Goal: Task Accomplishment & Management: Use online tool/utility

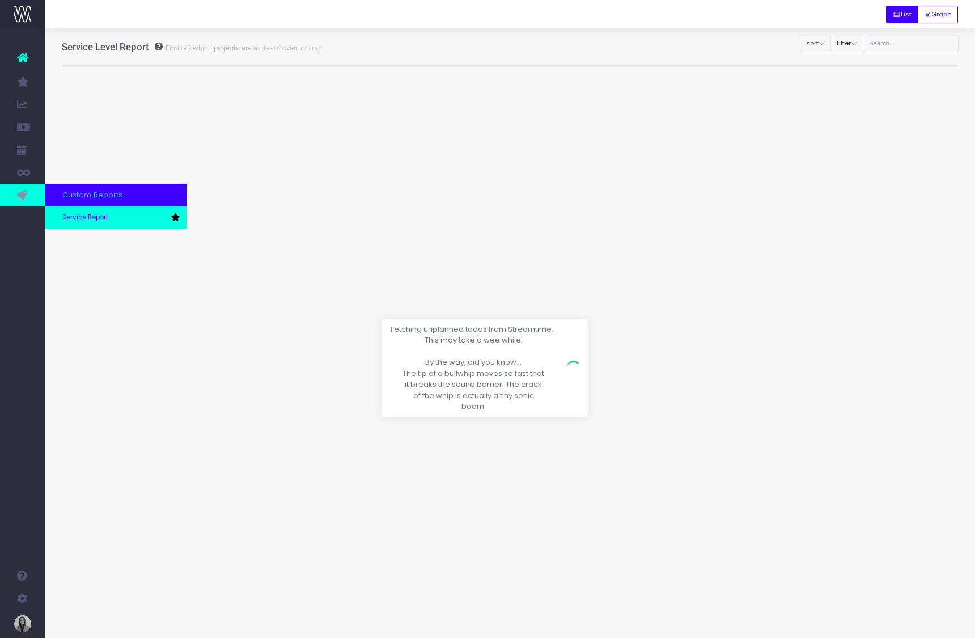
click at [98, 218] on span "Service Report" at bounding box center [85, 218] width 46 height 10
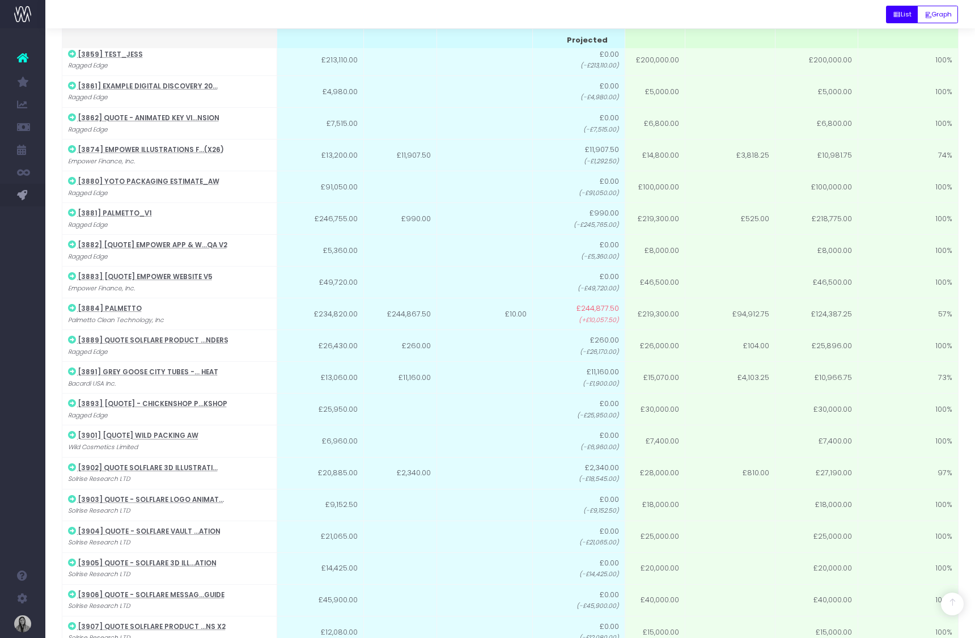
drag, startPoint x: 269, startPoint y: 182, endPoint x: 998, endPoint y: 647, distance: 864.9
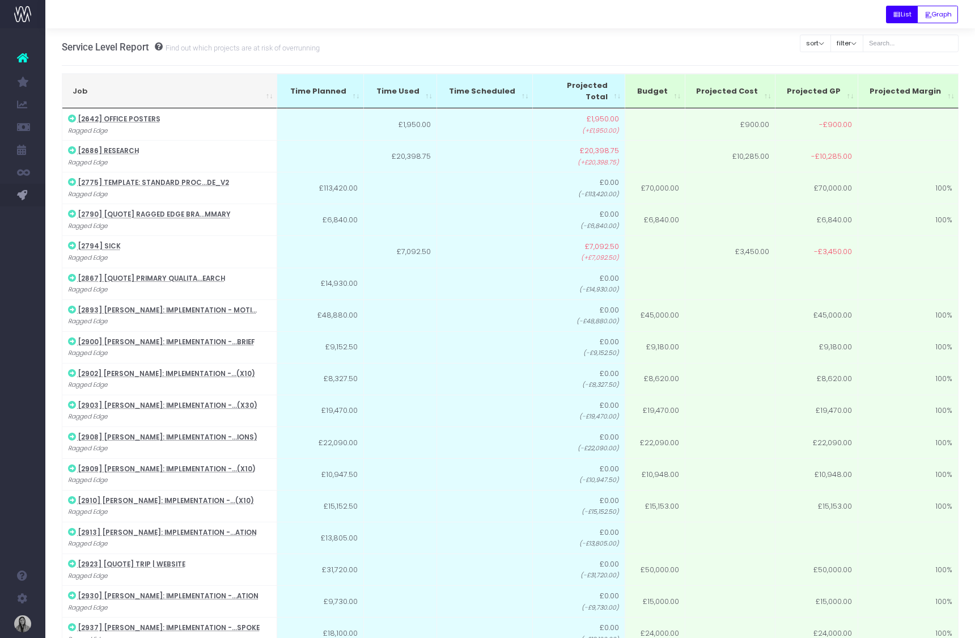
click at [365, 28] on div "Service Level Report Find out which projects are at risk of overrunning List Gr…" at bounding box center [510, 46] width 897 height 37
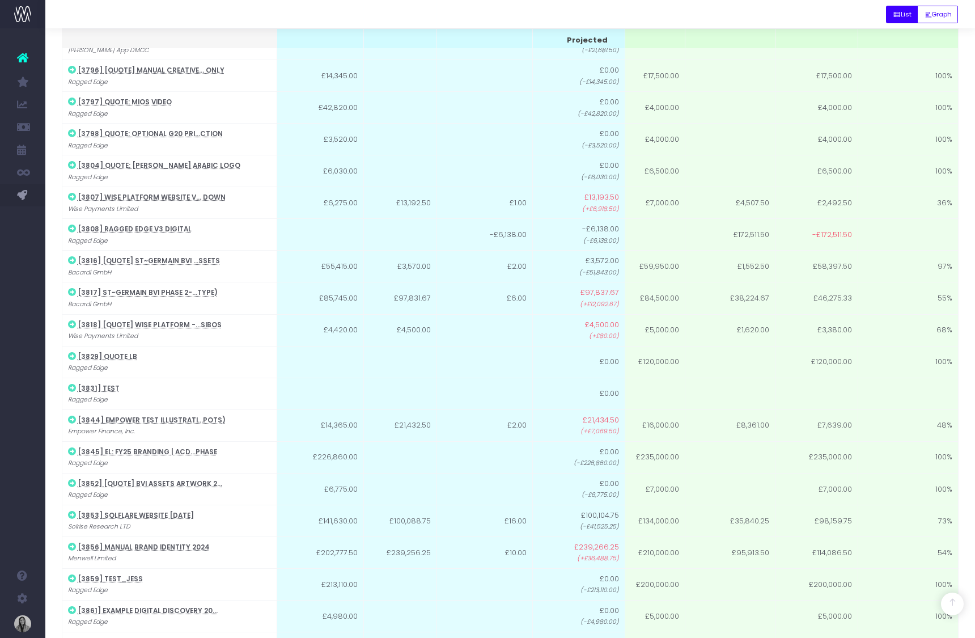
scroll to position [2681, 0]
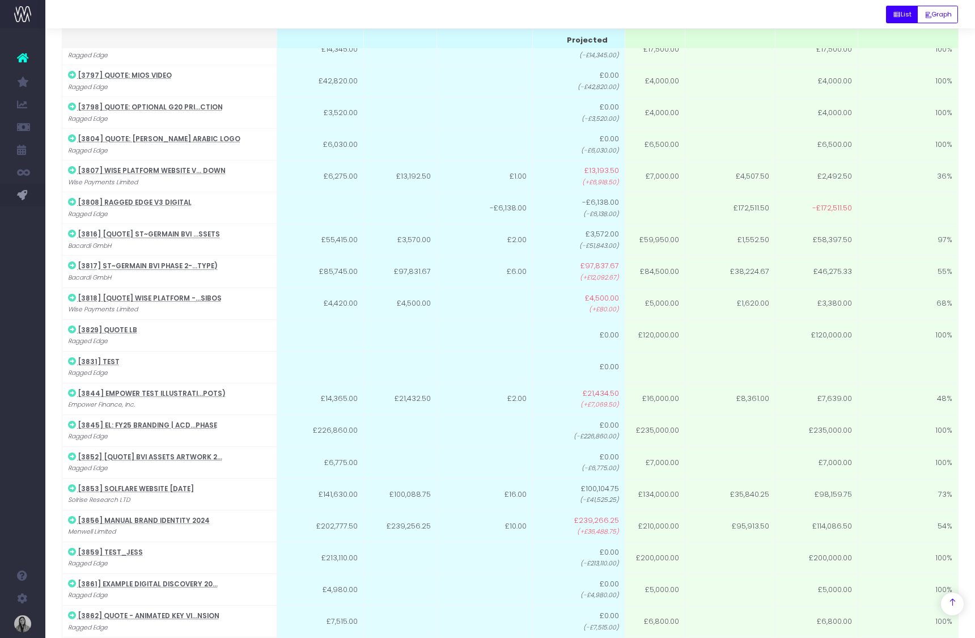
click at [958, 604] on div at bounding box center [952, 603] width 23 height 23
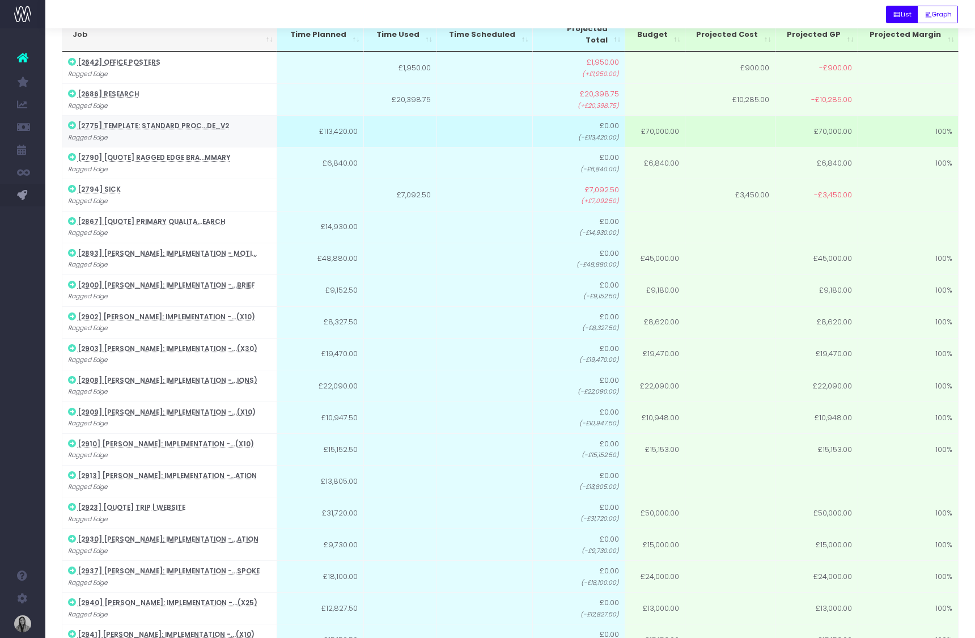
scroll to position [0, 0]
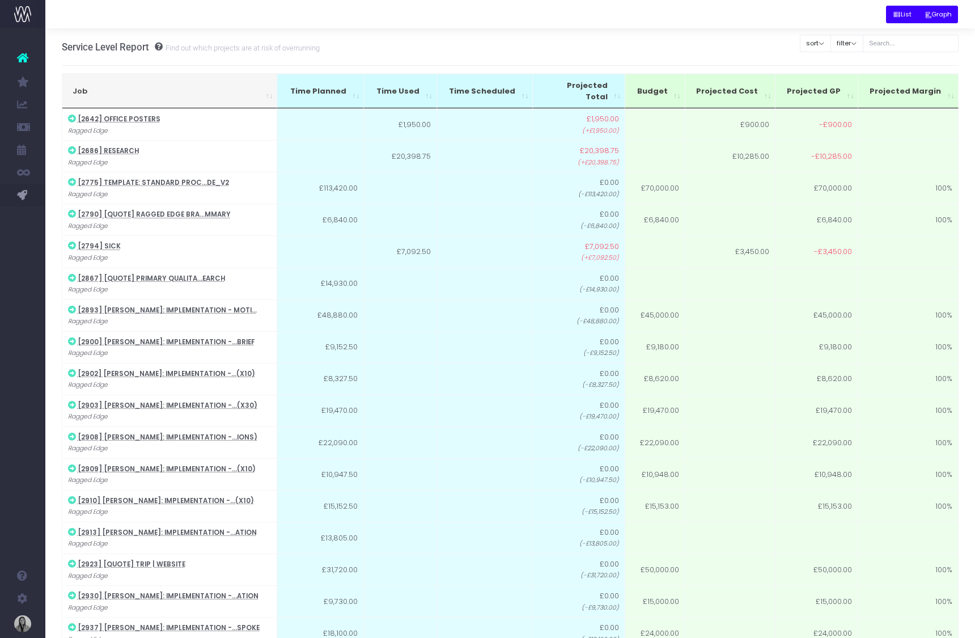
click at [920, 15] on button "Graph" at bounding box center [937, 15] width 41 height 18
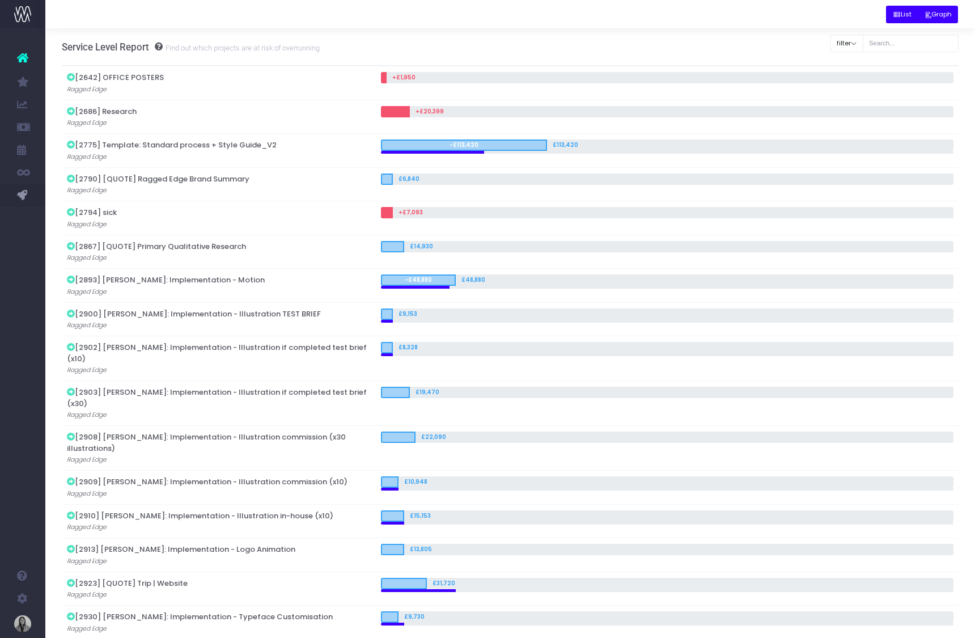
click at [893, 15] on icon "Small button group" at bounding box center [897, 15] width 8 height 0
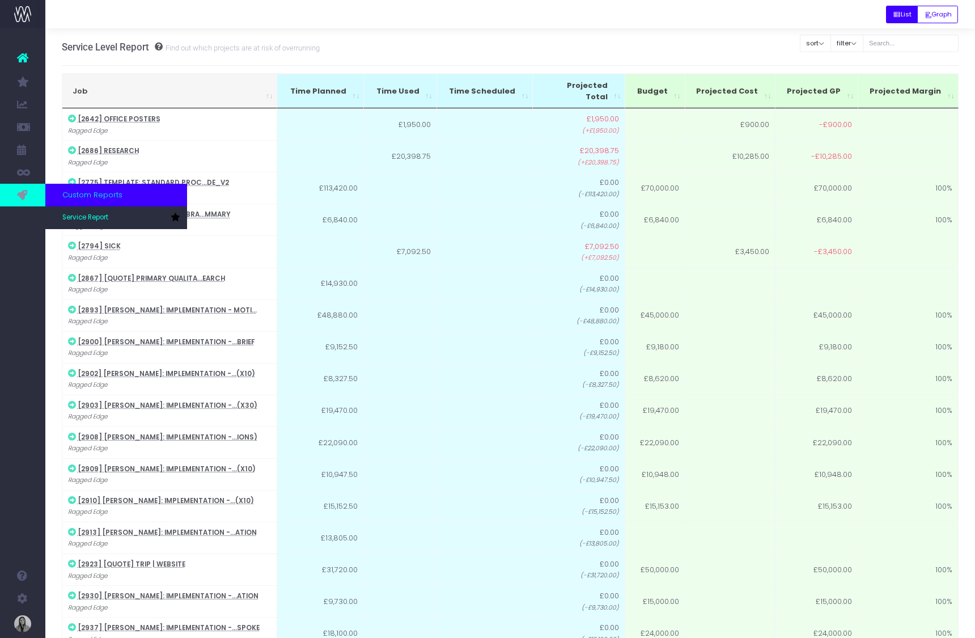
click at [93, 199] on span "Custom Reports" at bounding box center [92, 194] width 60 height 11
click at [83, 193] on span "Custom Reports" at bounding box center [92, 194] width 60 height 11
click at [92, 214] on span "Service Report" at bounding box center [85, 218] width 46 height 10
click at [104, 192] on span "Custom Reports" at bounding box center [92, 194] width 60 height 11
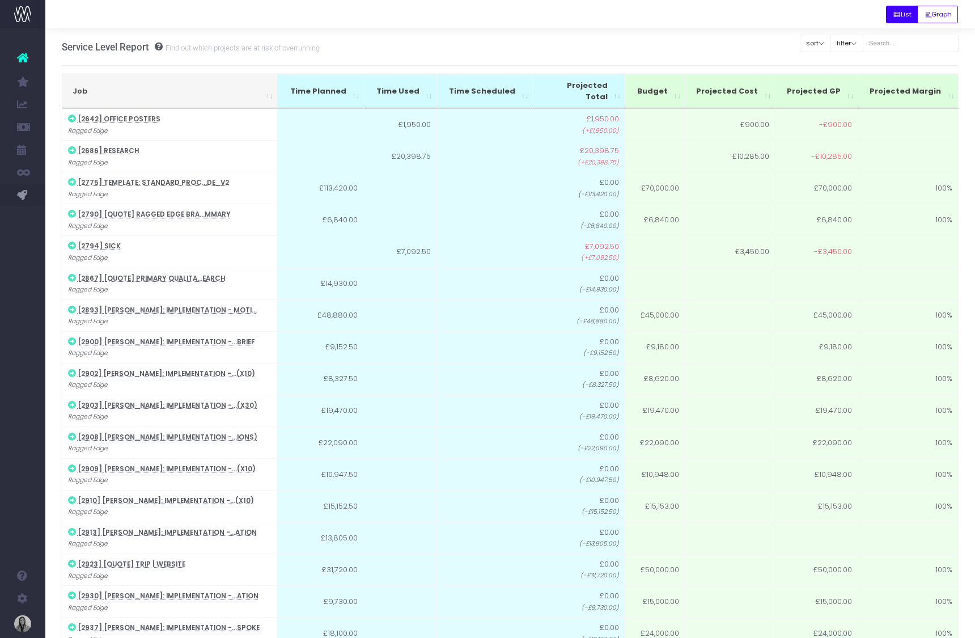
click at [289, 54] on div "Service Level Report Find out which projects are at risk of overrunning" at bounding box center [191, 46] width 258 height 37
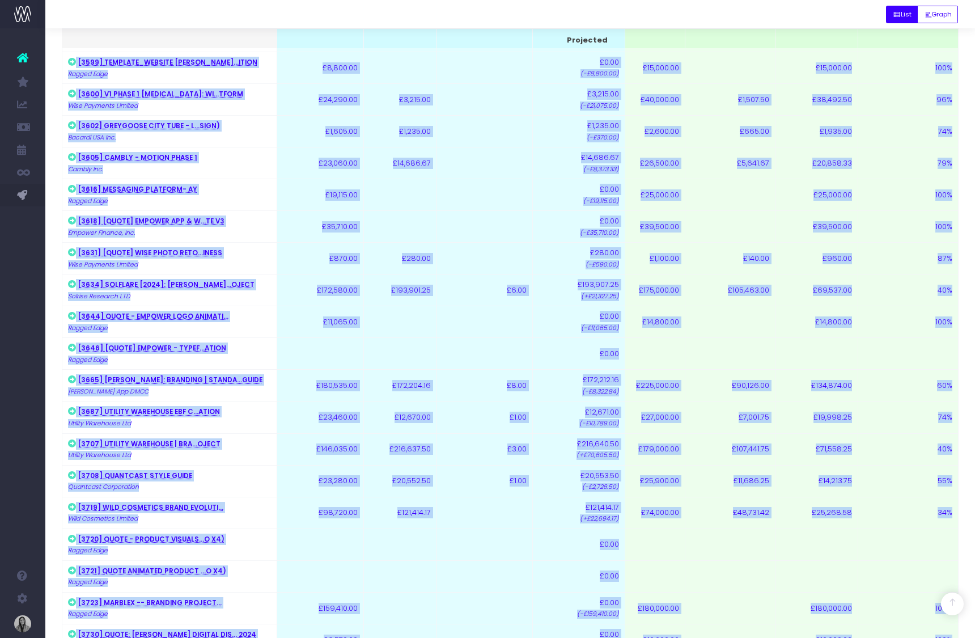
drag, startPoint x: 293, startPoint y: 105, endPoint x: 857, endPoint y: 701, distance: 820.1
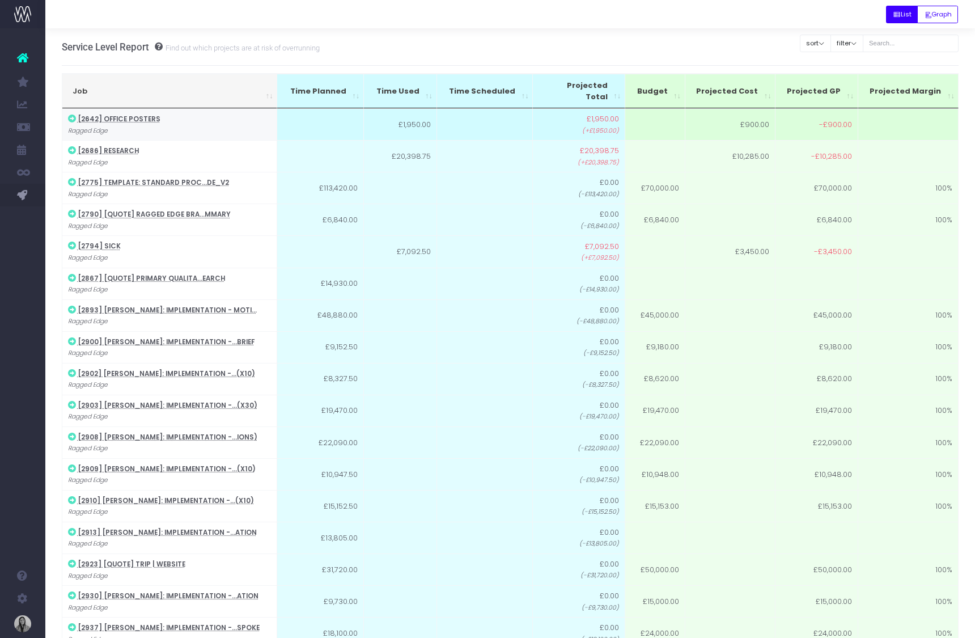
drag, startPoint x: 203, startPoint y: 108, endPoint x: 83, endPoint y: 102, distance: 120.3
click at [202, 108] on td "[2642] OFFICE POSTERS Ragged Edge" at bounding box center [169, 124] width 215 height 32
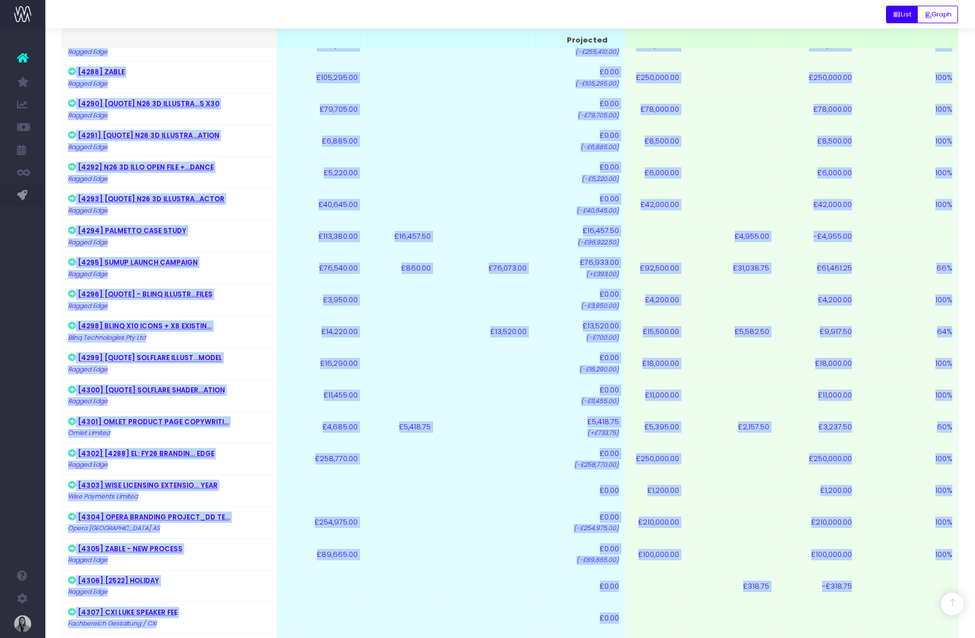
scroll to position [11791, 0]
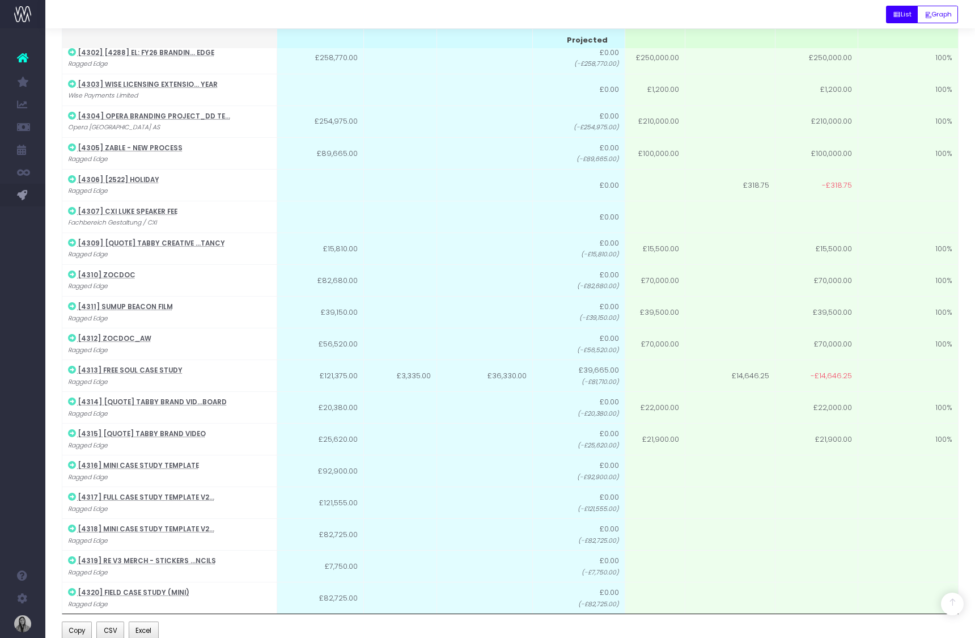
drag, startPoint x: 63, startPoint y: 102, endPoint x: 322, endPoint y: 585, distance: 547.8
click at [112, 625] on span "CSV" at bounding box center [111, 630] width 14 height 10
